Goal: Check status: Check status

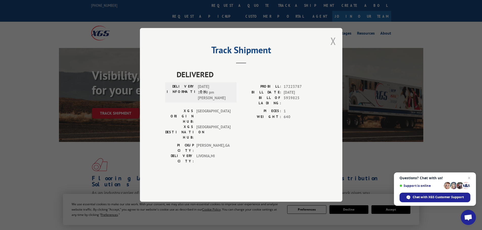
click at [331, 48] on button "Close modal" at bounding box center [333, 40] width 6 height 13
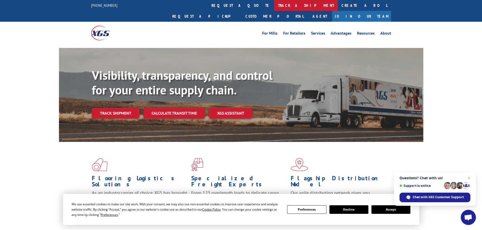
click at [274, 7] on link "track a shipment" at bounding box center [306, 5] width 64 height 11
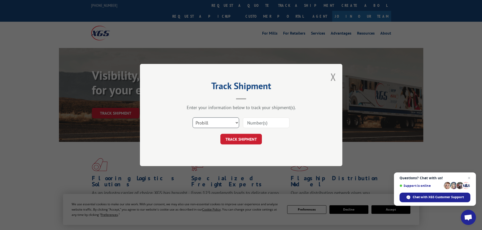
drag, startPoint x: 203, startPoint y: 122, endPoint x: 204, endPoint y: 128, distance: 6.2
click at [203, 122] on select "Select category... Probill BOL PO" at bounding box center [216, 123] width 47 height 11
select select "po"
click at [193, 118] on select "Select category... Probill BOL PO" at bounding box center [216, 123] width 47 height 11
click at [250, 124] on input at bounding box center [266, 123] width 47 height 11
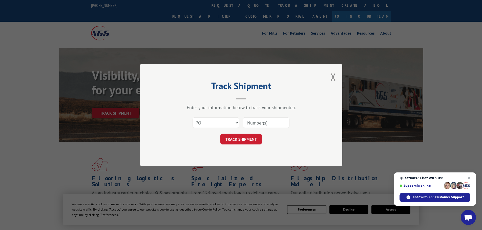
paste input "38407789"
type input "38407789"
click at [251, 141] on button "TRACK SHIPMENT" at bounding box center [240, 139] width 41 height 11
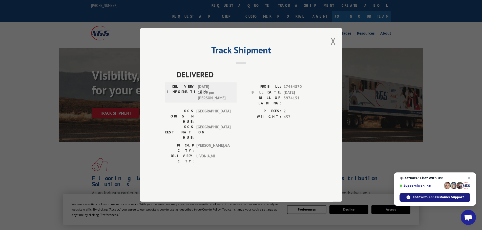
click at [426, 198] on span "Chat with XGS Customer Support" at bounding box center [438, 197] width 51 height 5
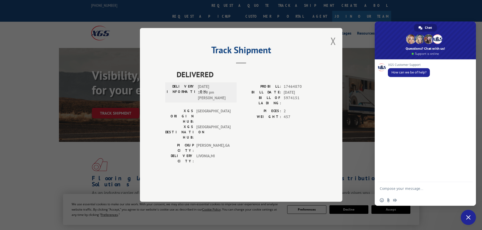
click at [398, 188] on textarea "Compose your message..." at bounding box center [420, 188] width 81 height 13
type textarea "Hi"
click at [333, 48] on button "Close modal" at bounding box center [333, 40] width 6 height 13
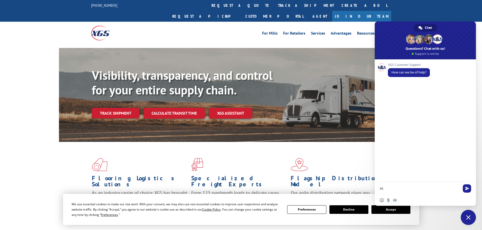
click at [274, 6] on link "track a shipment" at bounding box center [306, 5] width 64 height 11
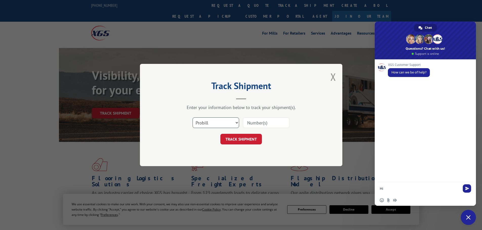
click at [207, 122] on select "Select category... Probill BOL PO" at bounding box center [216, 123] width 47 height 11
select select "po"
click at [193, 118] on select "Select category... Probill BOL PO" at bounding box center [216, 123] width 47 height 11
click at [250, 122] on input at bounding box center [266, 123] width 47 height 11
paste input "38407789"
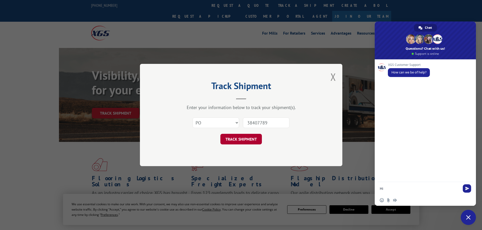
type input "38407789"
click at [248, 141] on button "TRACK SHIPMENT" at bounding box center [240, 139] width 41 height 11
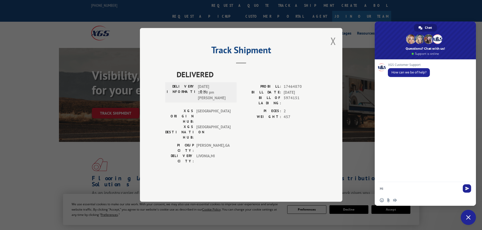
click at [290, 106] on span "5974151" at bounding box center [300, 101] width 33 height 11
copy span "5974151"
click at [391, 189] on textarea "Hi" at bounding box center [420, 188] width 81 height 13
type textarea "H"
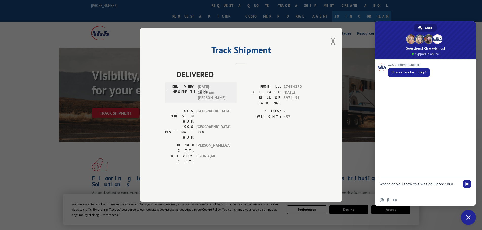
paste textarea "5974151"
type textarea "where do you show this was delivered? BOL 5974151"
click at [465, 184] on span "Send" at bounding box center [467, 184] width 4 height 4
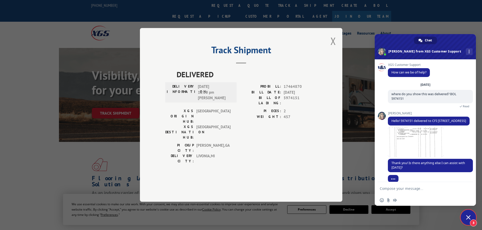
scroll to position [10, 0]
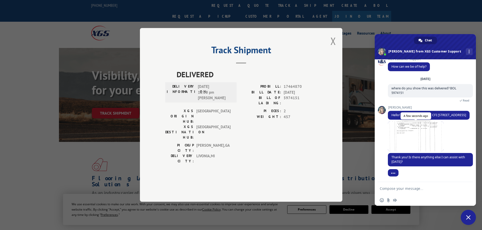
click at [414, 138] on span at bounding box center [416, 136] width 56 height 30
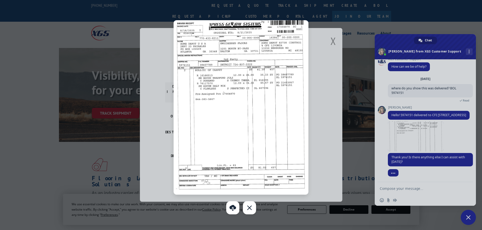
click at [413, 187] on div at bounding box center [241, 115] width 482 height 230
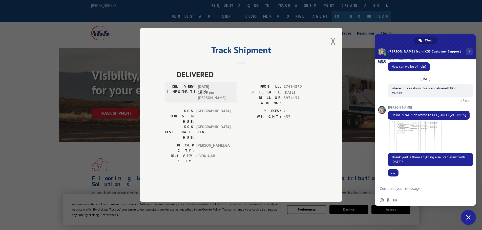
click at [408, 189] on textarea "Compose your message..." at bounding box center [420, 188] width 81 height 13
type textarea "thanks"
click at [469, 188] on span "Send" at bounding box center [467, 189] width 4 height 4
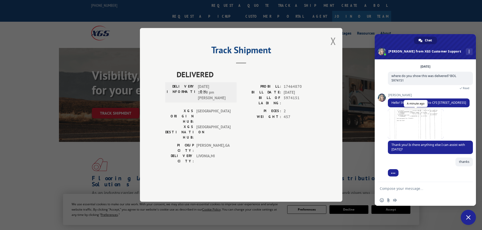
scroll to position [23, 0]
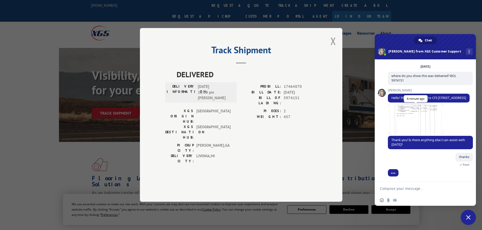
click at [402, 112] on span at bounding box center [416, 119] width 56 height 30
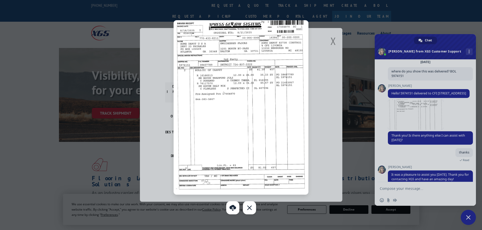
scroll to position [48, 0]
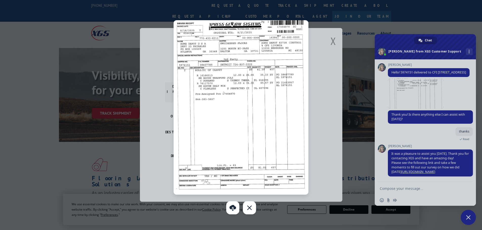
click at [222, 110] on img at bounding box center [241, 107] width 135 height 175
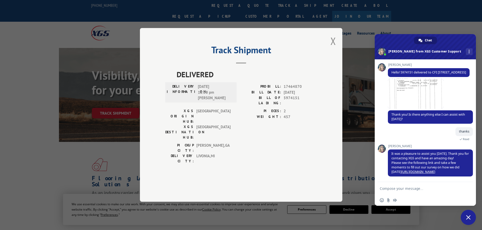
click at [221, 101] on span "[DATE] 12:00 pm [PERSON_NAME]" at bounding box center [215, 92] width 34 height 17
click at [411, 95] on span at bounding box center [416, 94] width 56 height 30
